Goal: Transaction & Acquisition: Book appointment/travel/reservation

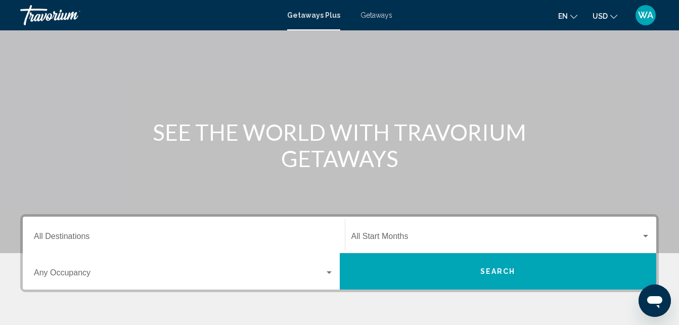
scroll to position [52, 0]
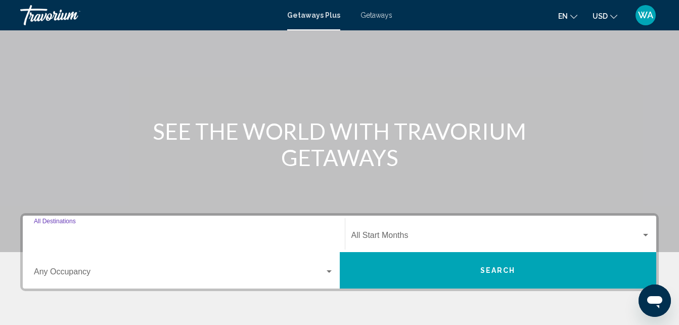
click at [103, 236] on input "Destination All Destinations" at bounding box center [184, 237] width 300 height 9
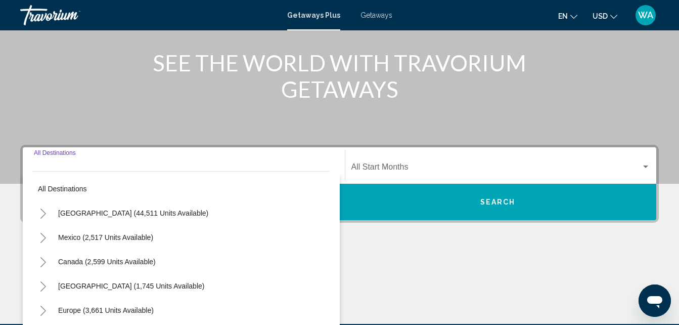
scroll to position [232, 0]
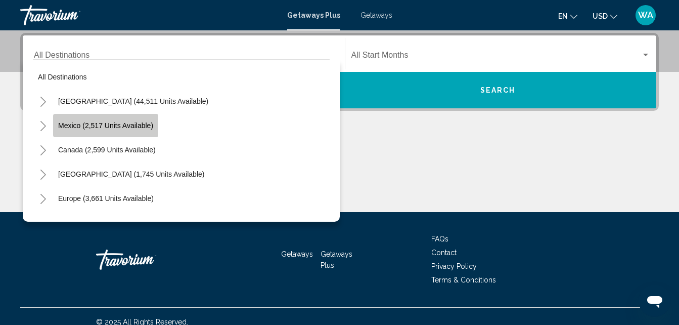
click at [75, 125] on span "Mexico (2,517 units available)" at bounding box center [105, 125] width 95 height 8
type input "**********"
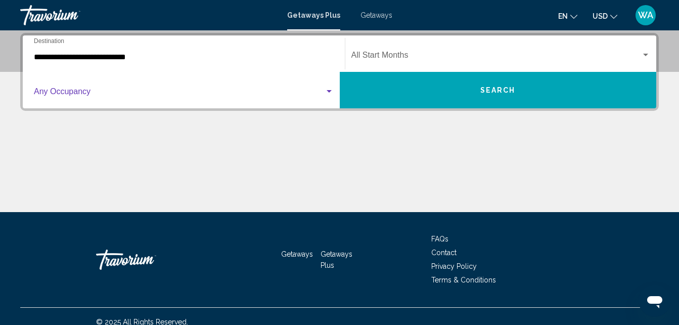
click at [67, 91] on span "Search widget" at bounding box center [179, 93] width 291 height 9
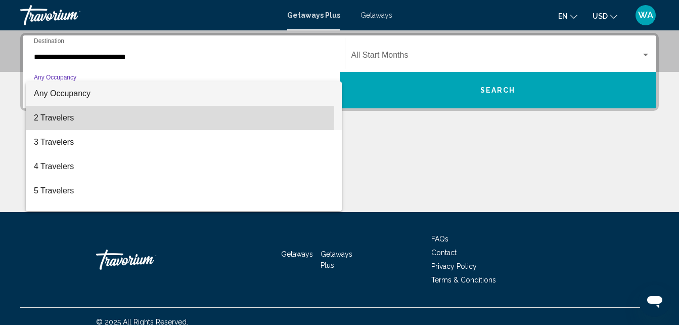
click at [62, 116] on span "2 Travelers" at bounding box center [184, 118] width 300 height 24
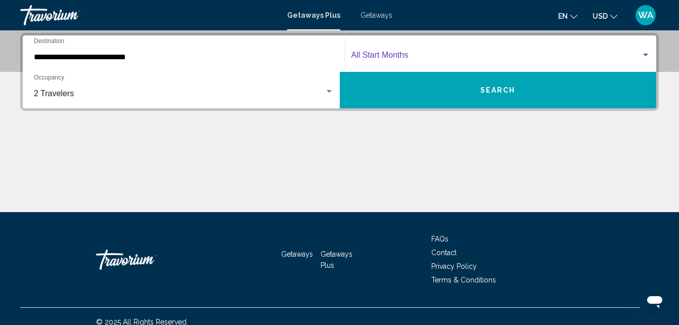
click at [395, 53] on span "Search widget" at bounding box center [496, 57] width 290 height 9
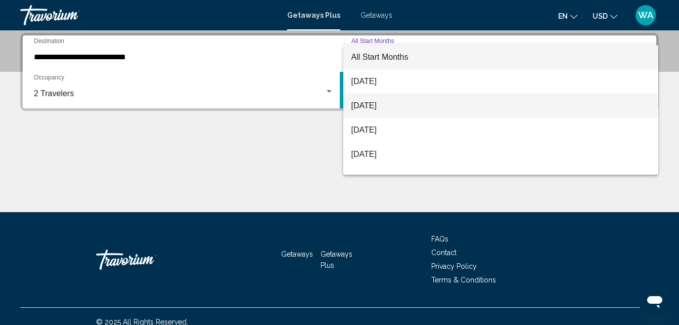
click at [367, 108] on span "[DATE]" at bounding box center [500, 106] width 299 height 24
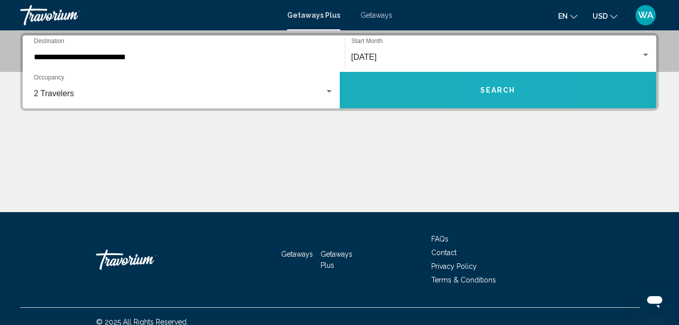
click at [489, 89] on span "Search" at bounding box center [497, 90] width 35 height 8
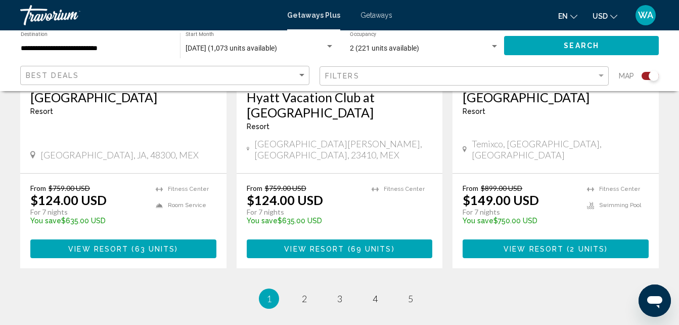
scroll to position [1600, 0]
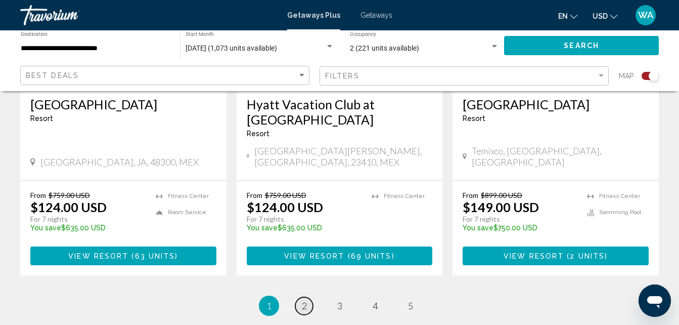
drag, startPoint x: 303, startPoint y: 286, endPoint x: 304, endPoint y: 299, distance: 13.2
click at [304, 300] on span "2" at bounding box center [304, 305] width 5 height 11
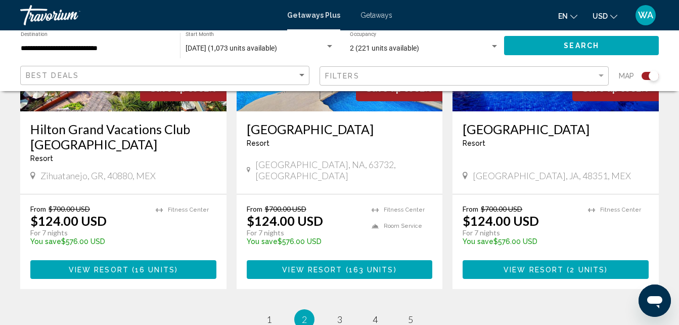
scroll to position [1622, 0]
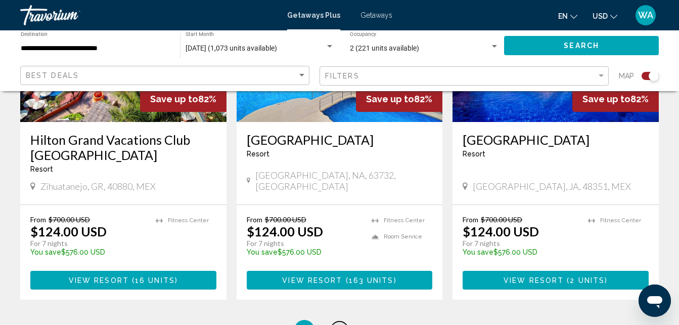
click at [339, 324] on span "3" at bounding box center [339, 329] width 5 height 11
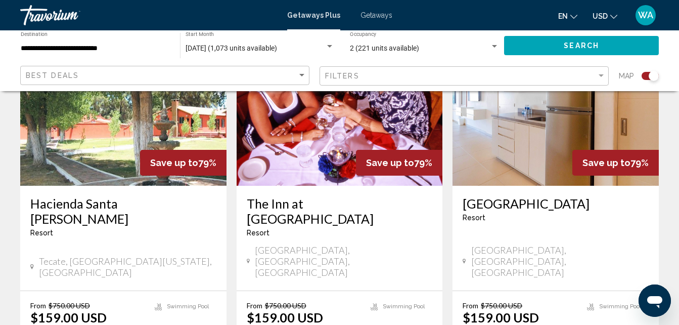
scroll to position [1555, 0]
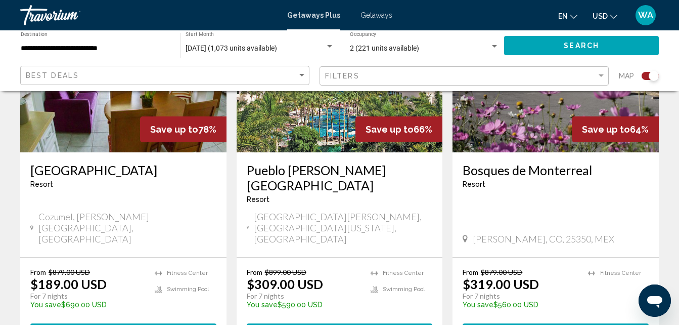
scroll to position [1576, 0]
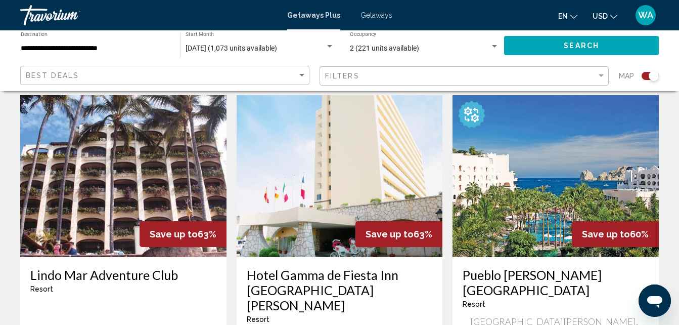
scroll to position [319, 0]
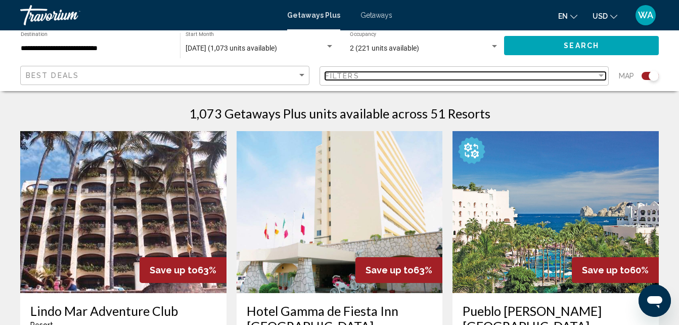
click at [603, 75] on div "Filter" at bounding box center [601, 75] width 5 height 3
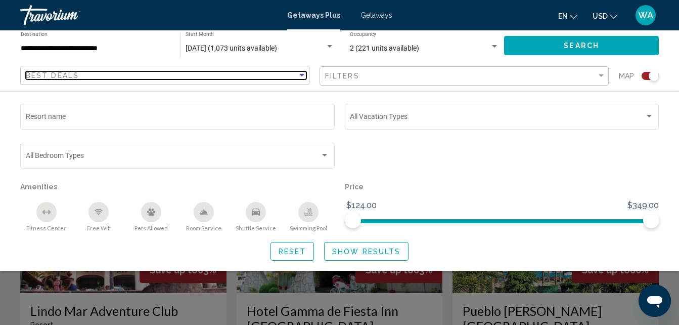
click at [301, 74] on div "Sort by" at bounding box center [301, 75] width 5 height 3
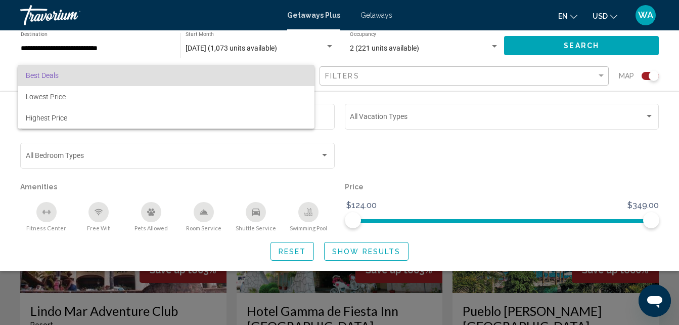
click at [303, 77] on span "Best Deals" at bounding box center [166, 75] width 281 height 21
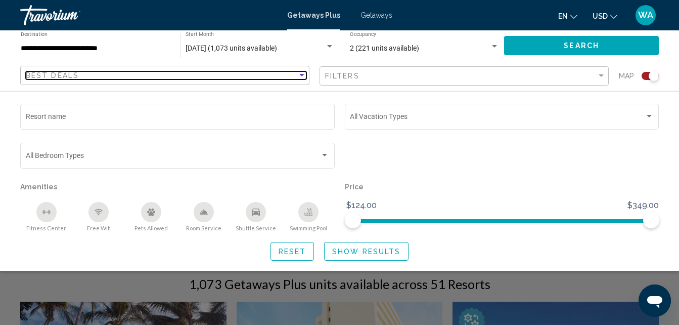
scroll to position [64, 0]
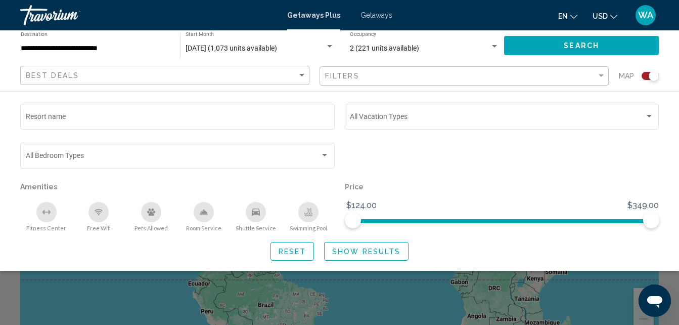
click at [373, 14] on span "Getaways" at bounding box center [377, 15] width 32 height 8
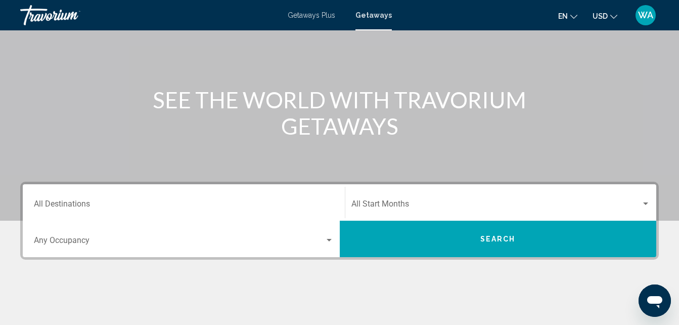
scroll to position [85, 0]
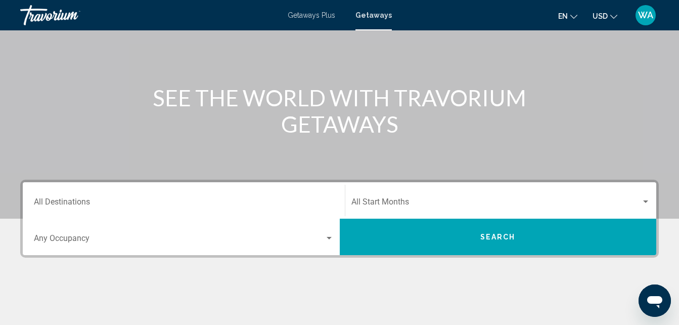
click at [329, 239] on div "Search widget" at bounding box center [329, 238] width 5 height 3
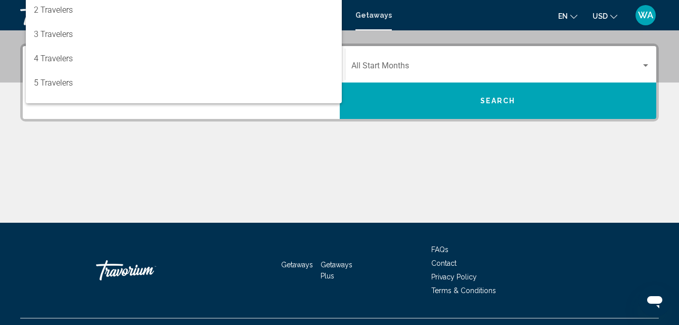
scroll to position [232, 0]
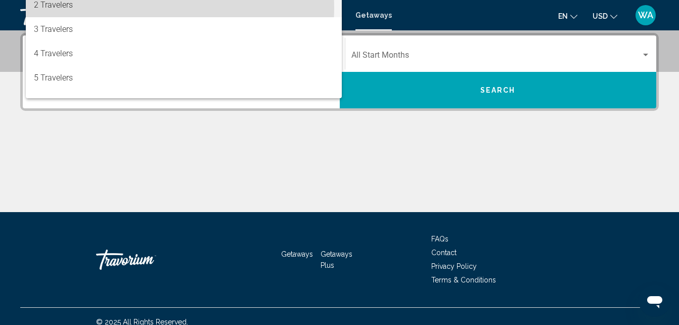
click at [56, 8] on span "2 Travelers" at bounding box center [184, 5] width 300 height 24
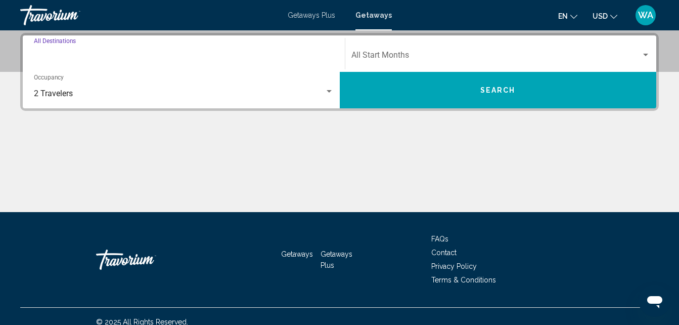
click at [75, 54] on input "Destination All Destinations" at bounding box center [184, 57] width 300 height 9
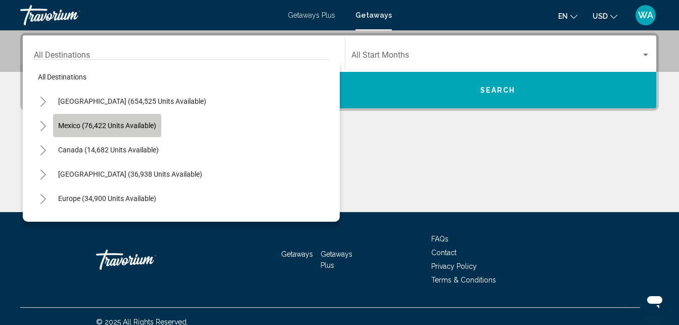
click at [122, 121] on span "Mexico (76,422 units available)" at bounding box center [107, 125] width 98 height 8
type input "**********"
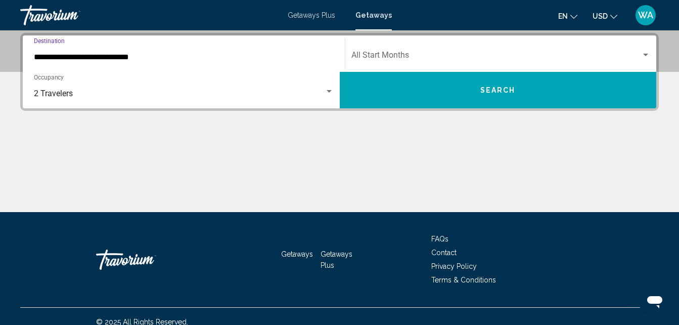
click at [646, 52] on div "Search widget" at bounding box center [645, 55] width 9 height 8
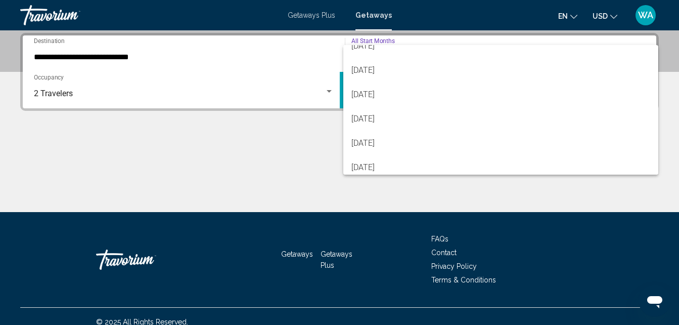
scroll to position [70, 0]
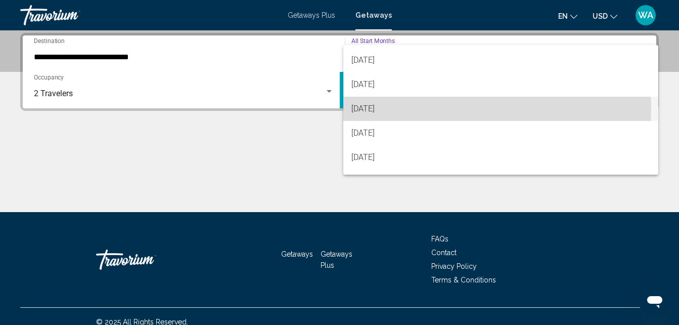
click at [386, 108] on span "[DATE]" at bounding box center [500, 109] width 299 height 24
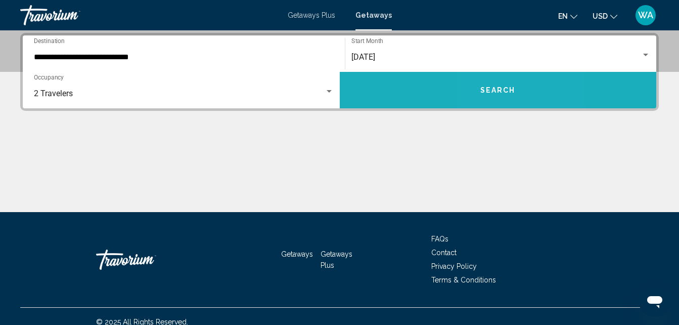
click at [493, 87] on span "Search" at bounding box center [497, 90] width 35 height 8
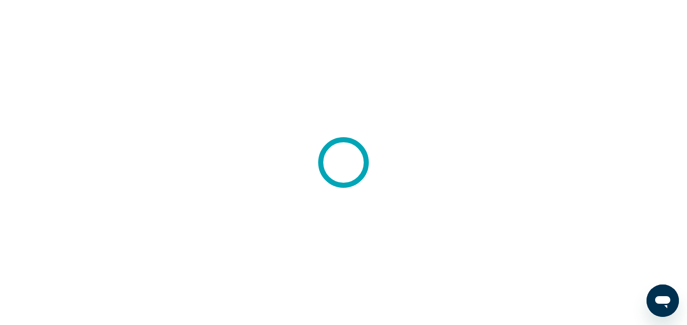
click at [157, 112] on div at bounding box center [343, 162] width 687 height 325
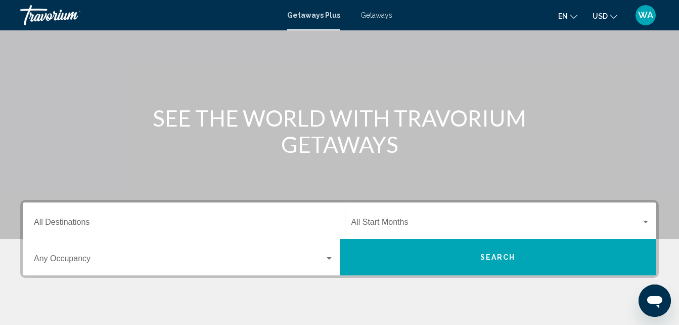
scroll to position [66, 0]
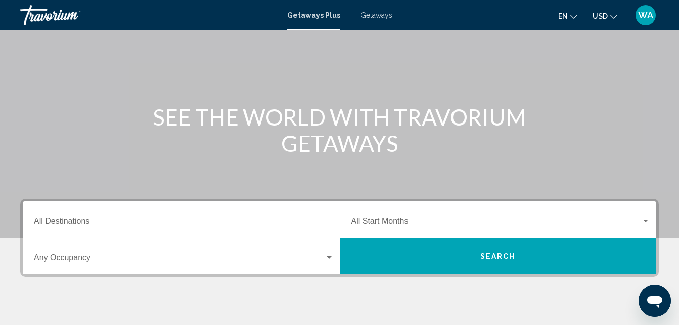
click at [329, 257] on div "Search widget" at bounding box center [329, 257] width 5 height 3
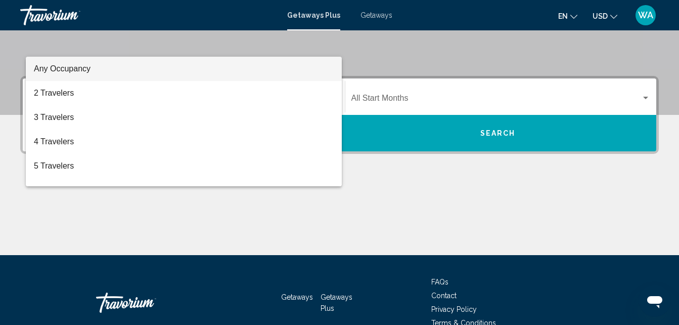
scroll to position [232, 0]
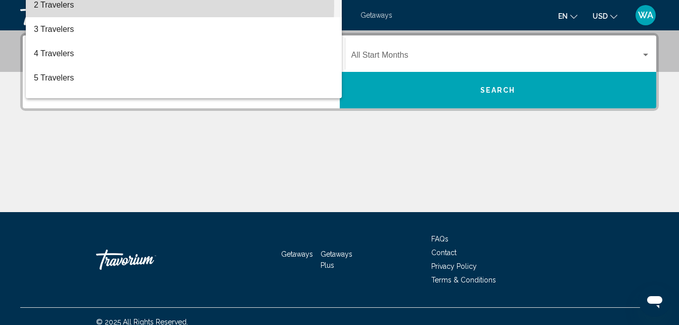
click at [65, 6] on span "2 Travelers" at bounding box center [184, 5] width 300 height 24
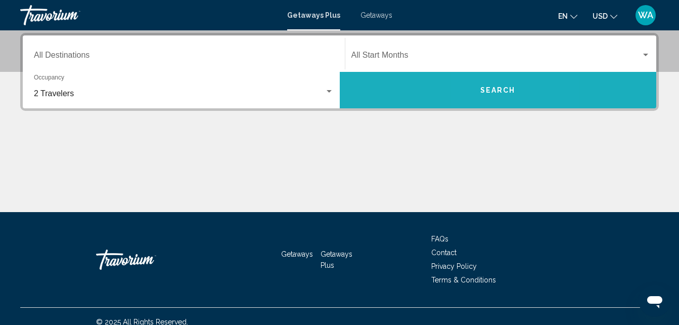
click at [490, 80] on button "Search" at bounding box center [498, 90] width 317 height 36
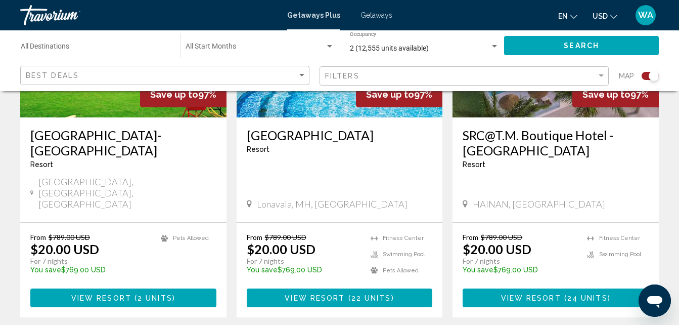
scroll to position [1600, 0]
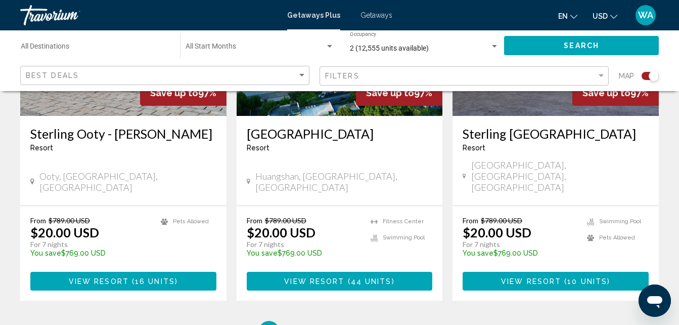
scroll to position [1572, 0]
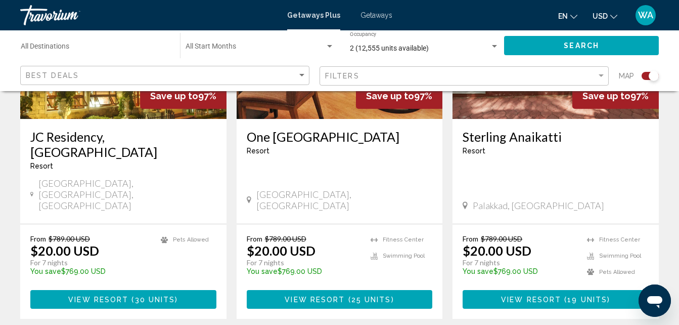
scroll to position [1548, 0]
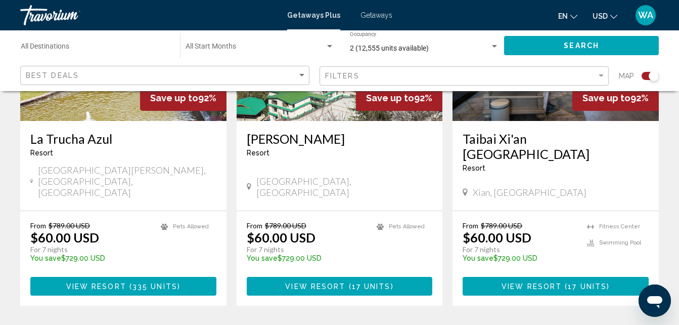
scroll to position [1586, 0]
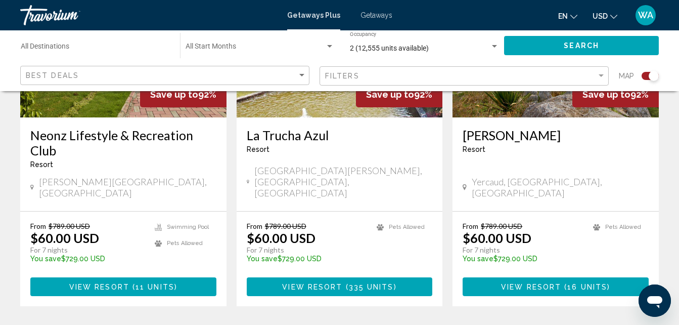
scroll to position [1593, 0]
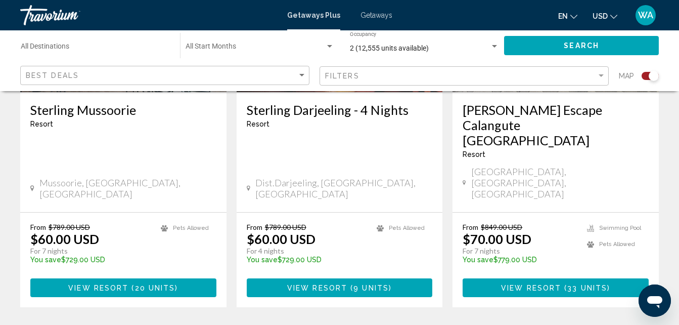
scroll to position [1600, 0]
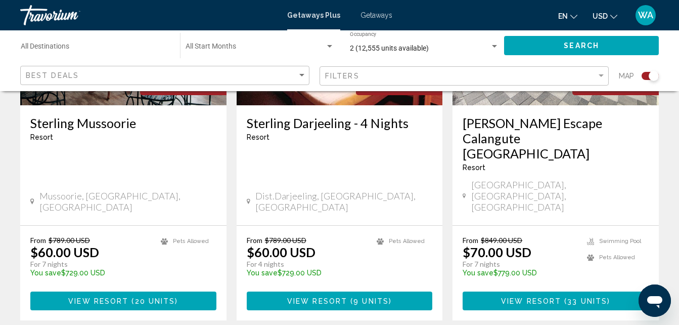
drag, startPoint x: 376, startPoint y: 267, endPoint x: 379, endPoint y: 274, distance: 7.7
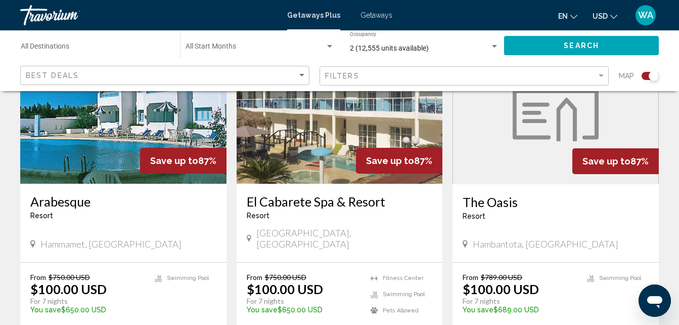
scroll to position [1555, 0]
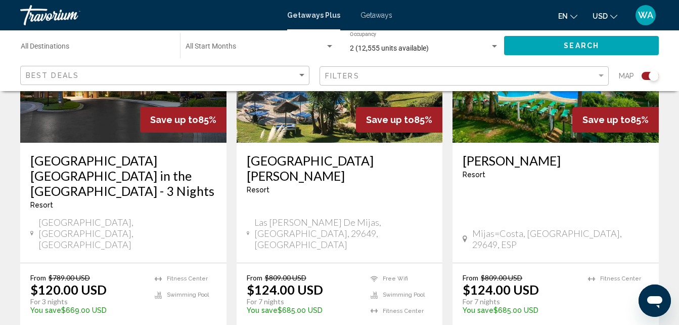
scroll to position [1743, 0]
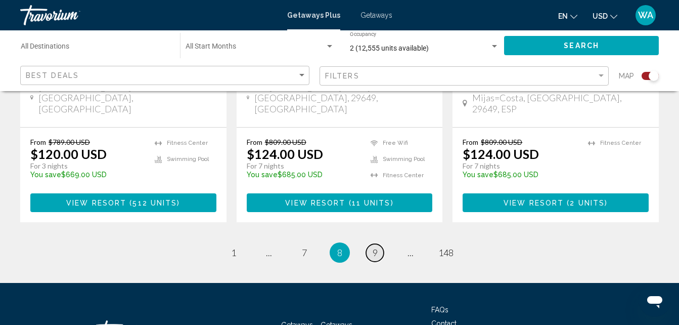
click at [377, 247] on span "9" at bounding box center [375, 252] width 5 height 11
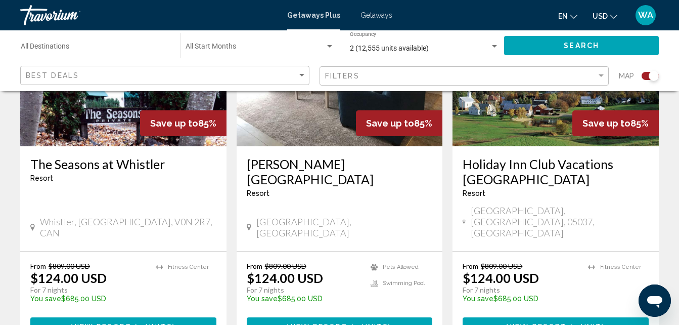
scroll to position [1608, 0]
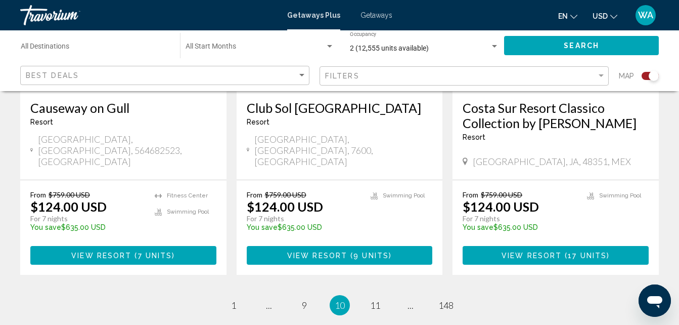
scroll to position [1655, 0]
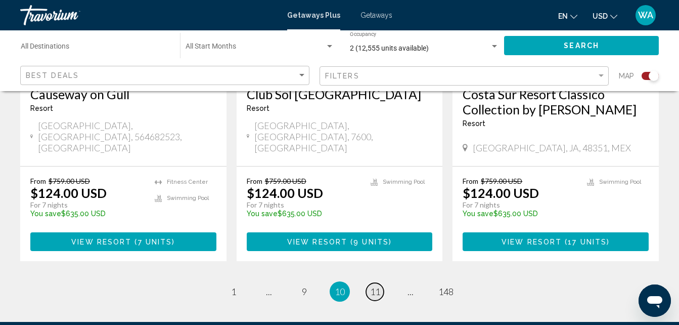
click at [381, 283] on link "page 11" at bounding box center [375, 292] width 18 height 18
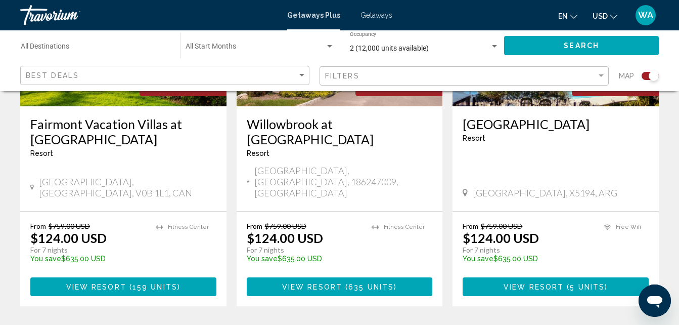
scroll to position [1590, 0]
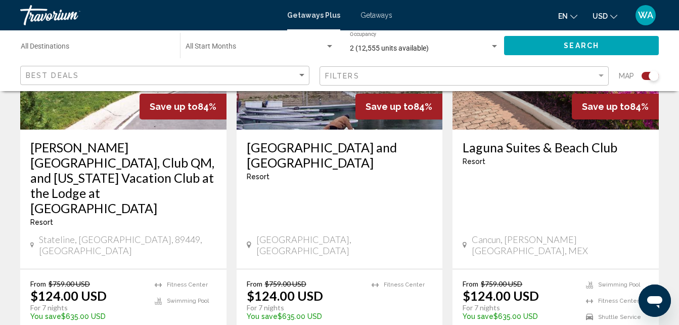
scroll to position [1621, 0]
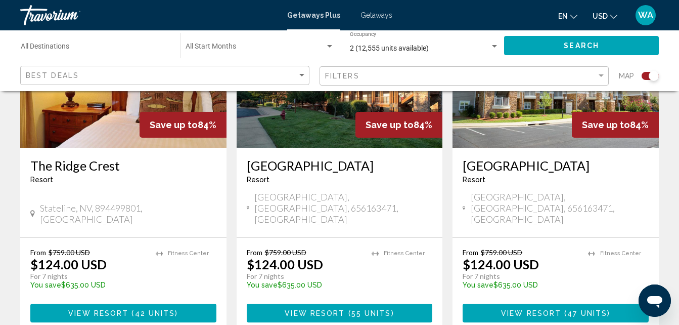
scroll to position [1582, 0]
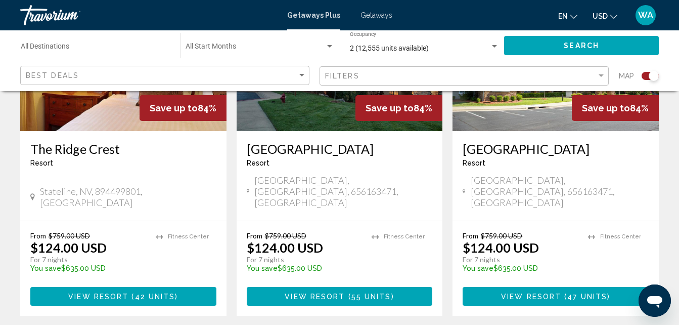
drag, startPoint x: 376, startPoint y: 281, endPoint x: 372, endPoint y: 287, distance: 7.7
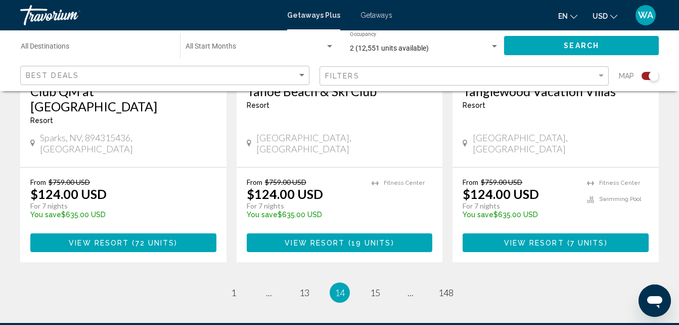
scroll to position [1666, 0]
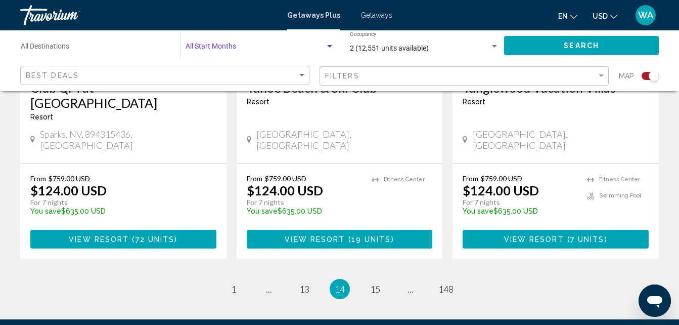
click at [328, 48] on div "Search widget" at bounding box center [329, 46] width 9 height 8
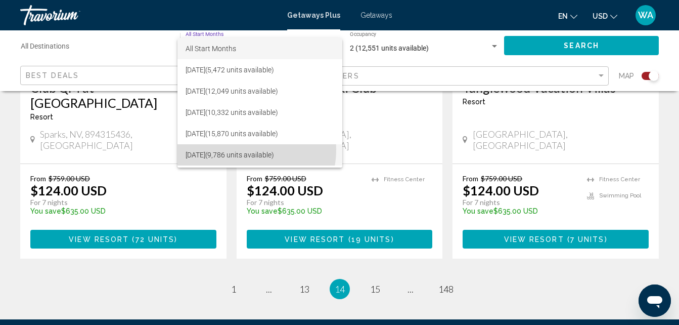
click at [240, 149] on span "[DATE] (9,786 units available)" at bounding box center [260, 154] width 149 height 21
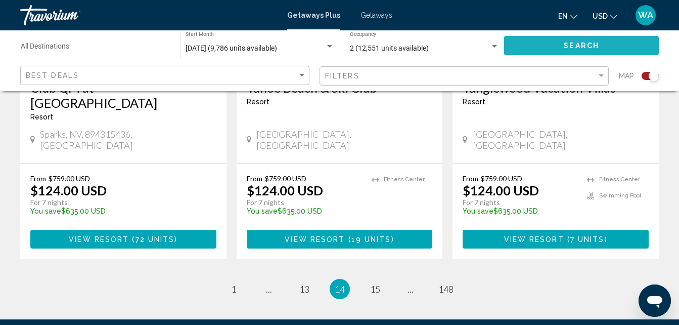
click at [571, 43] on span "Search" at bounding box center [581, 46] width 35 height 8
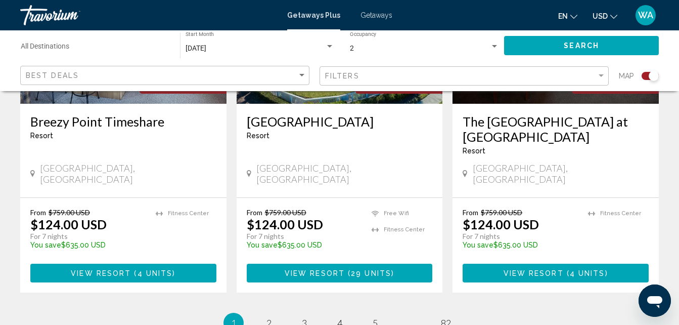
scroll to position [1622, 0]
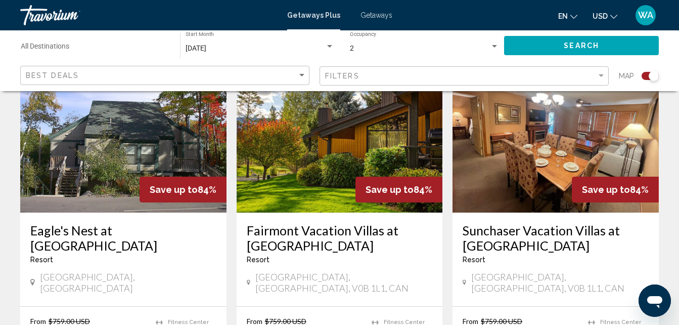
scroll to position [1156, 0]
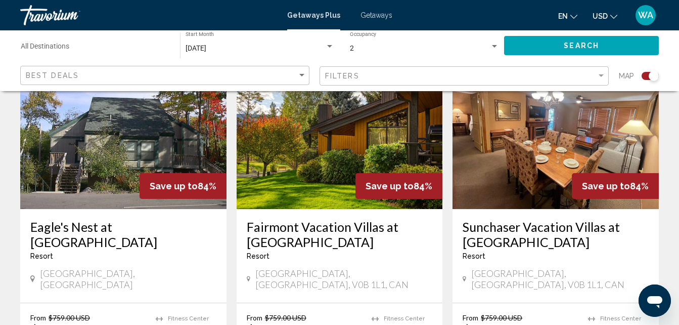
click at [644, 11] on span "WA" at bounding box center [645, 15] width 15 height 10
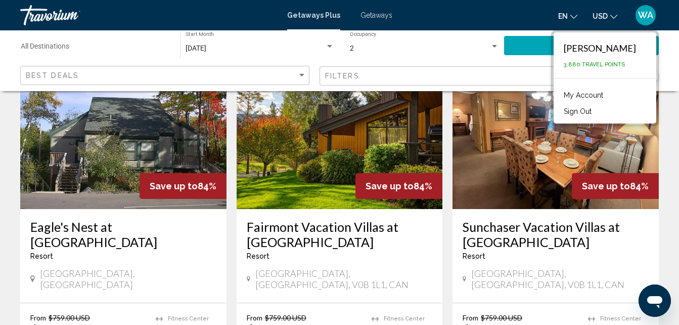
click at [588, 109] on button "Sign Out" at bounding box center [578, 111] width 38 height 13
